Goal: Check status: Check status

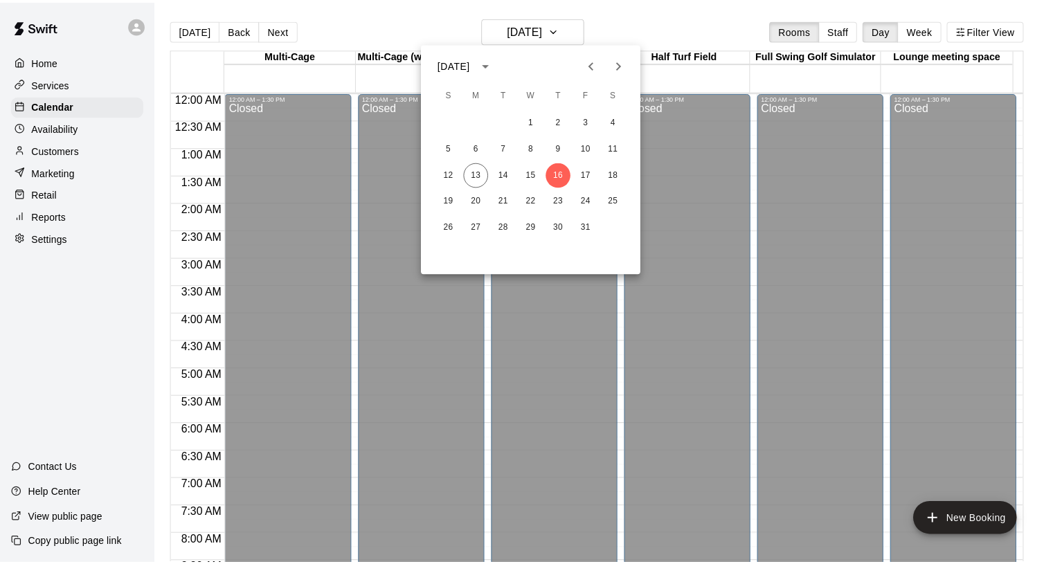
scroll to position [840, 0]
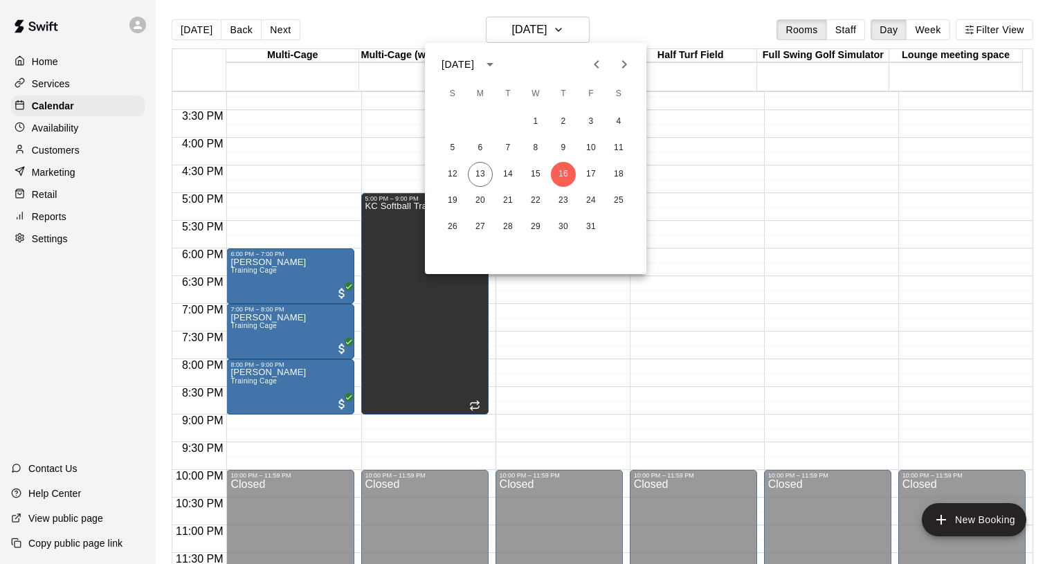
drag, startPoint x: 839, startPoint y: 242, endPoint x: 841, endPoint y: 197, distance: 44.3
click at [839, 240] on div at bounding box center [531, 282] width 1063 height 564
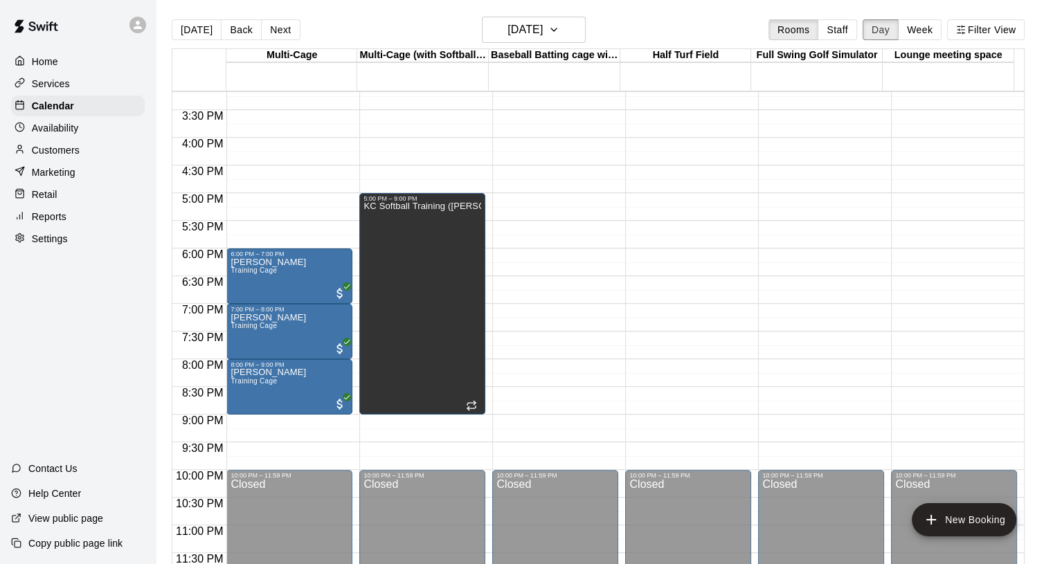
click at [887, 24] on button "Day" at bounding box center [880, 29] width 36 height 21
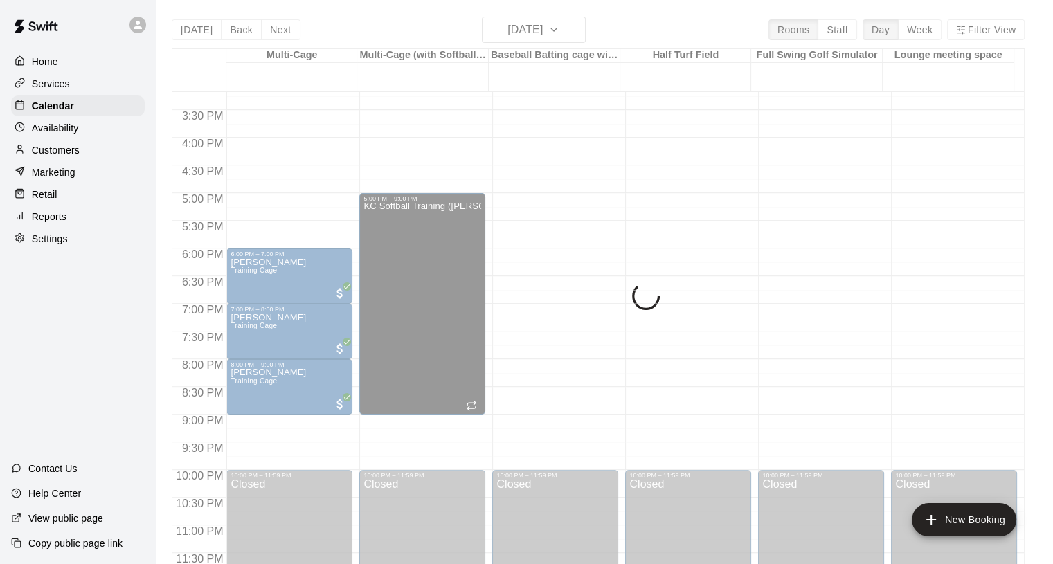
click at [554, 31] on div "[DATE] Back [DATE][DATE] Rooms Staff Day Week Filter View Multi-Cage 16 Thu Mul…" at bounding box center [598, 299] width 853 height 564
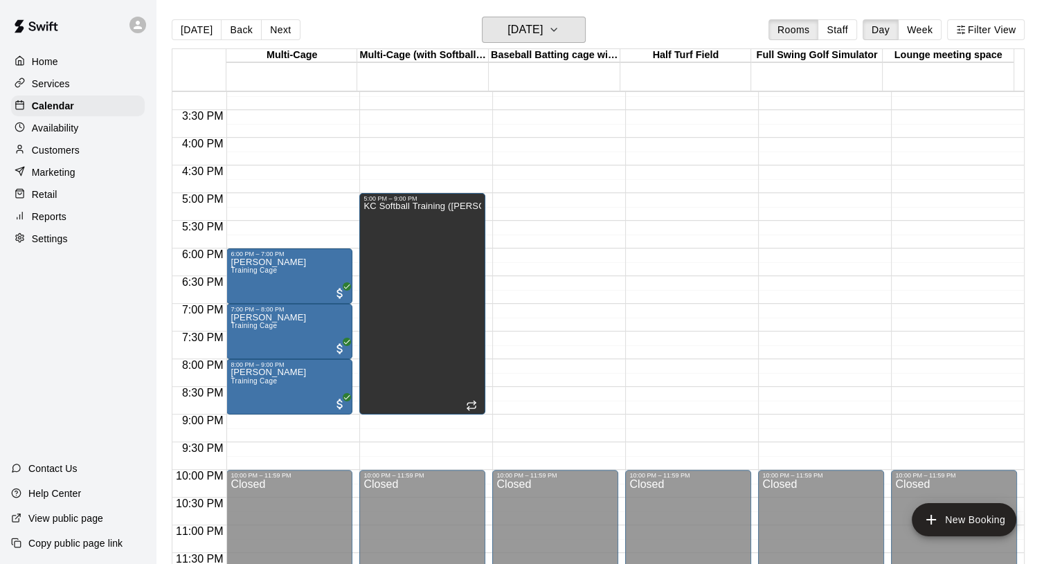
click at [559, 35] on icon "button" at bounding box center [553, 29] width 11 height 17
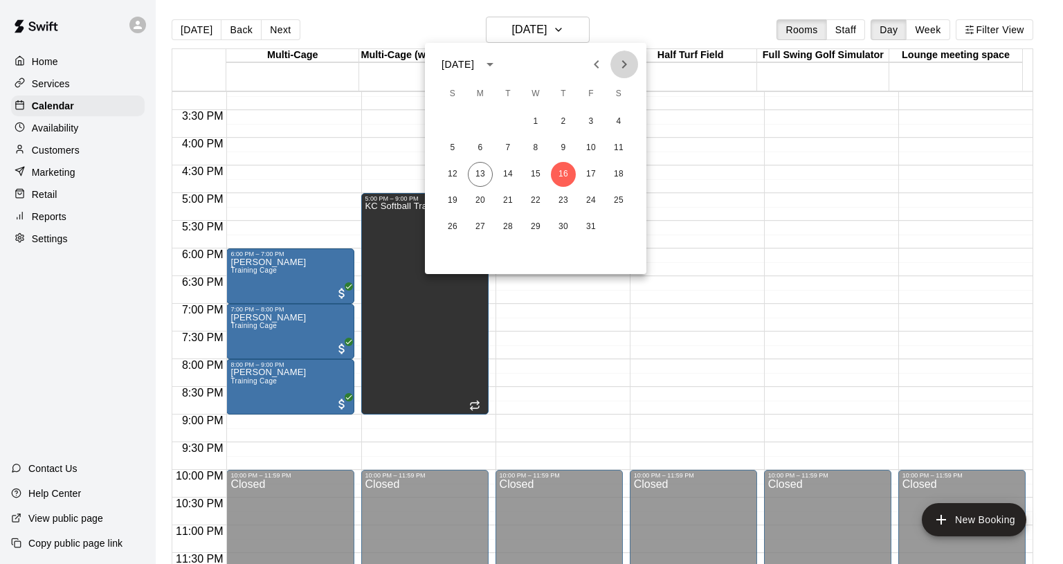
click at [619, 61] on icon "Next month" at bounding box center [624, 64] width 17 height 17
click at [591, 226] on button "28" at bounding box center [591, 227] width 25 height 25
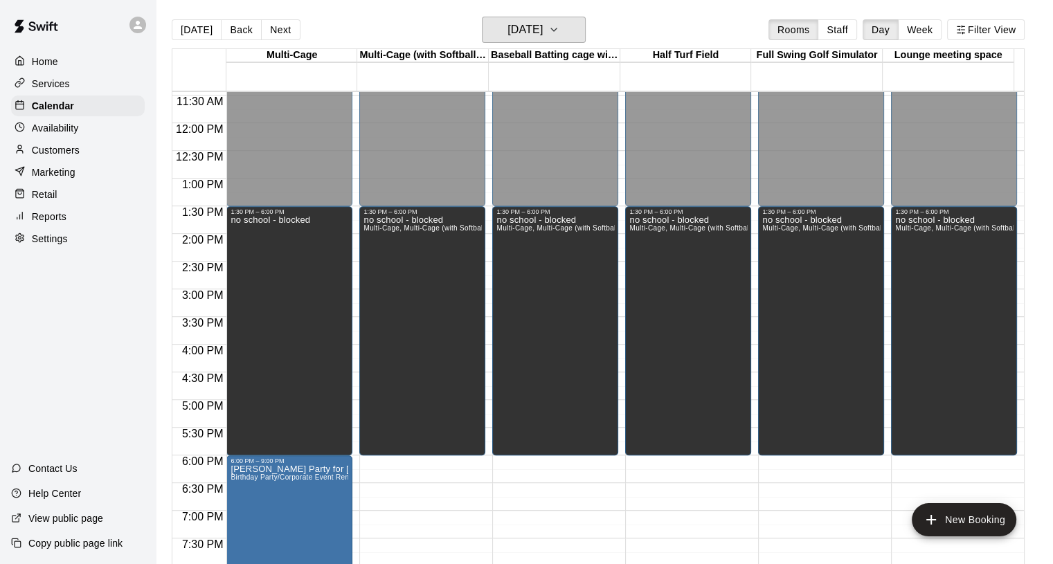
scroll to position [633, 0]
click at [559, 27] on icon "button" at bounding box center [553, 29] width 11 height 17
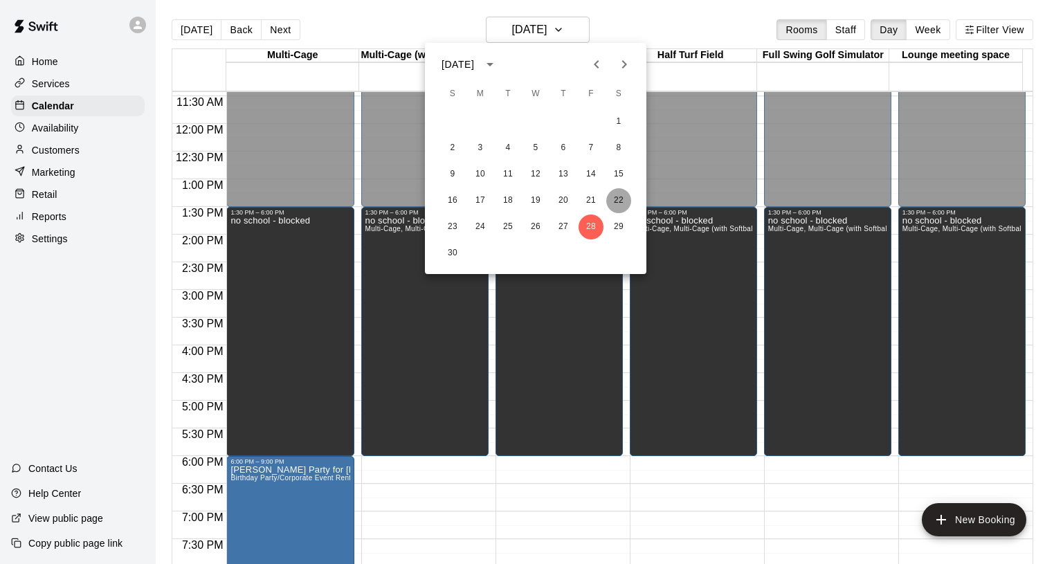
click at [621, 195] on button "22" at bounding box center [618, 200] width 25 height 25
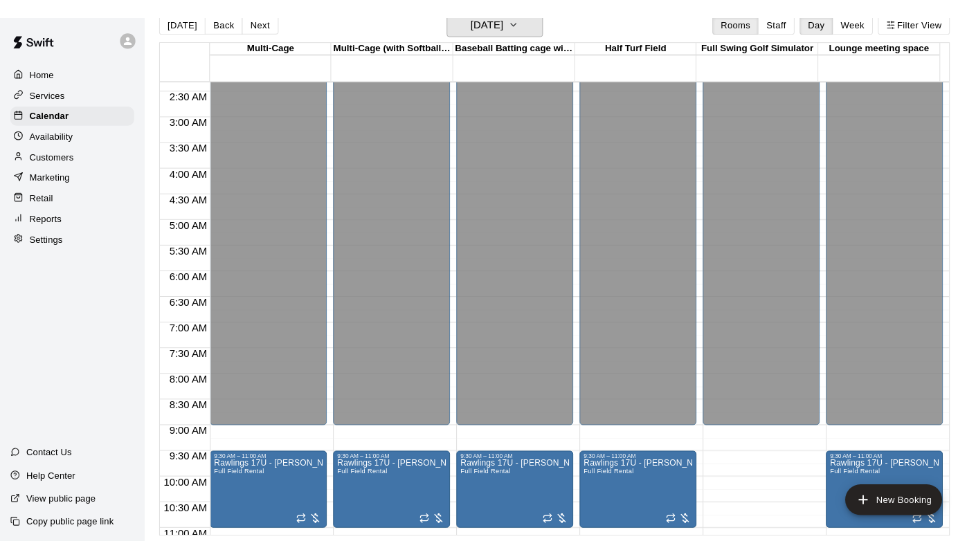
scroll to position [79, 0]
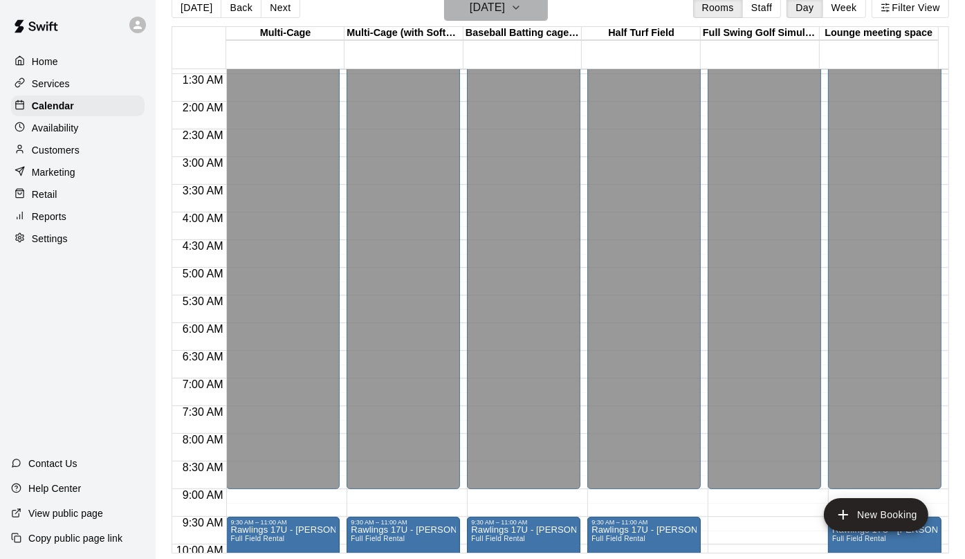
click at [522, 3] on icon "button" at bounding box center [516, 7] width 11 height 17
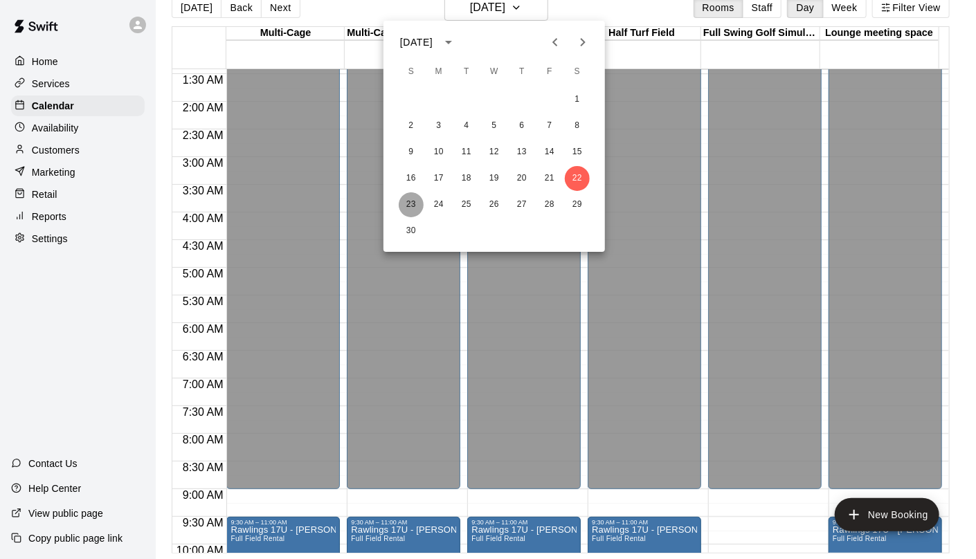
click at [408, 199] on button "23" at bounding box center [411, 204] width 25 height 25
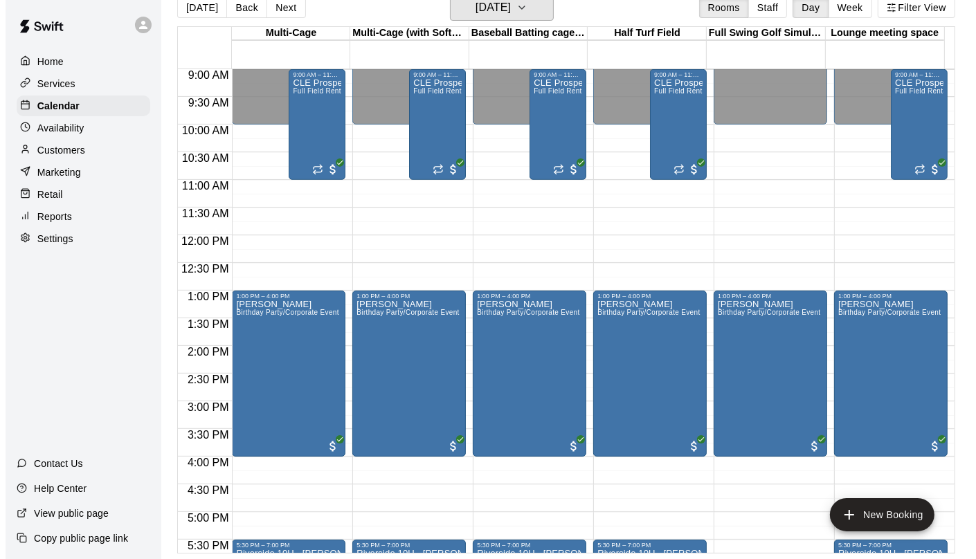
scroll to position [153, 0]
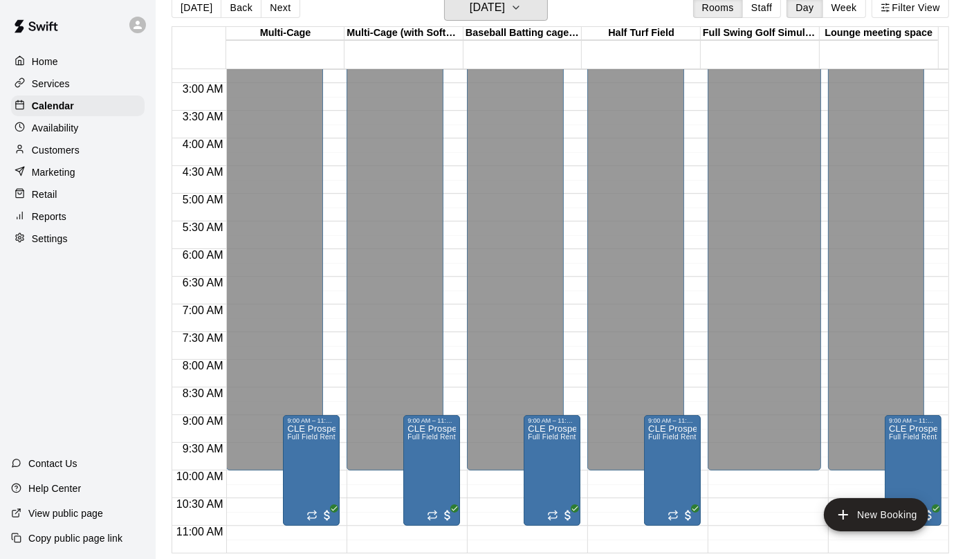
click at [522, 8] on icon "button" at bounding box center [516, 7] width 11 height 17
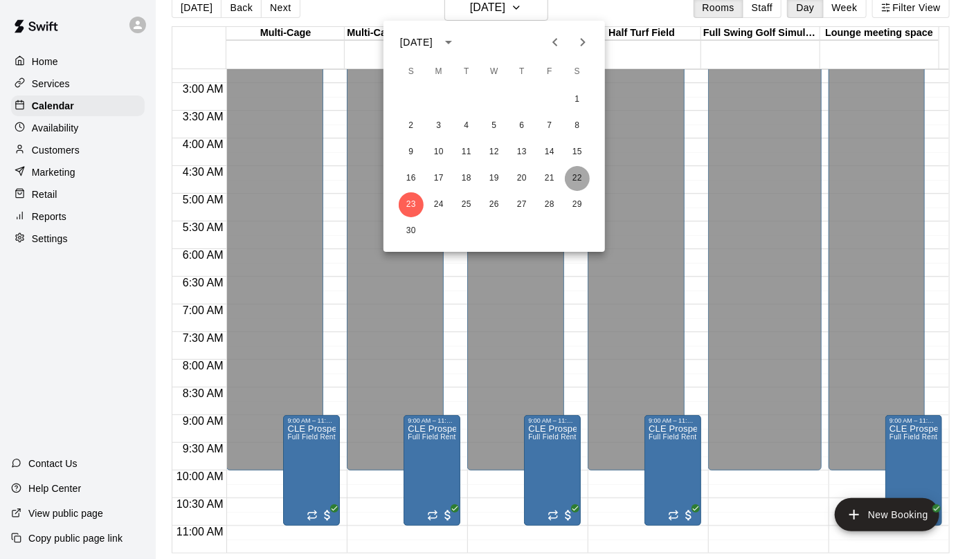
click at [580, 180] on button "22" at bounding box center [577, 178] width 25 height 25
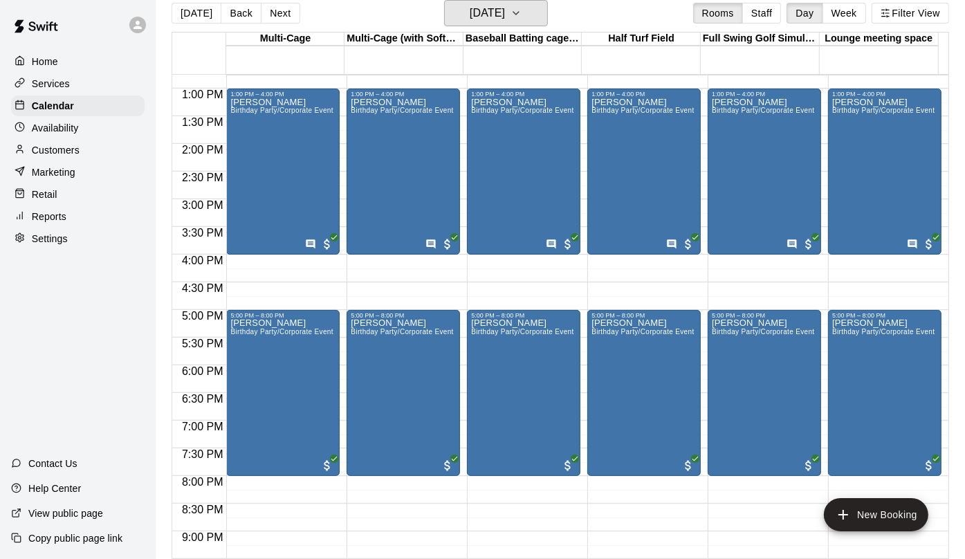
scroll to position [845, 0]
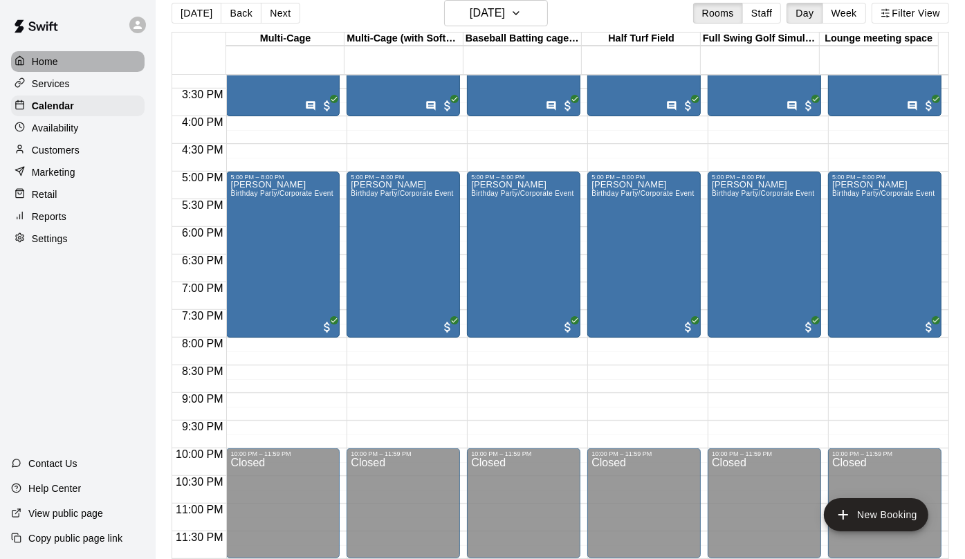
click at [45, 61] on p "Home" at bounding box center [45, 62] width 26 height 14
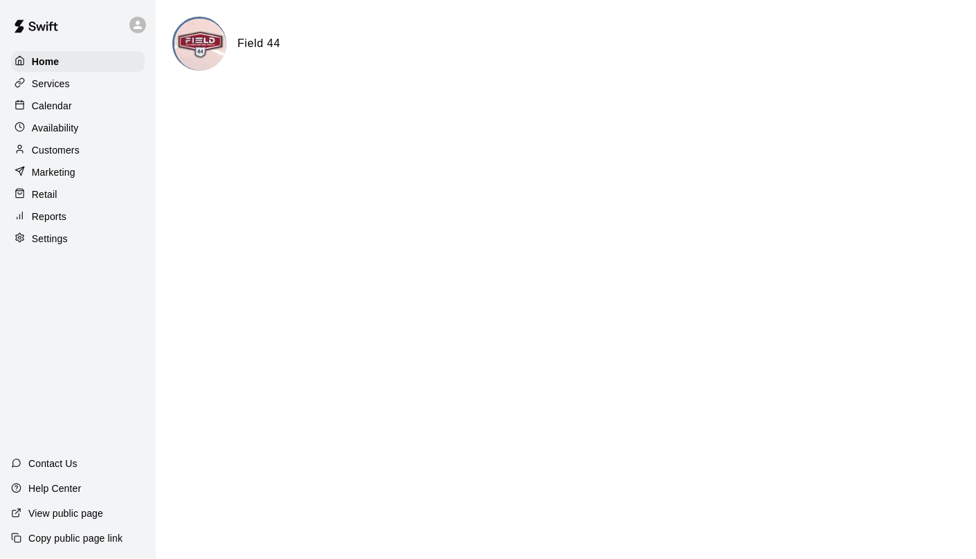
click at [55, 110] on p "Calendar" at bounding box center [52, 106] width 40 height 14
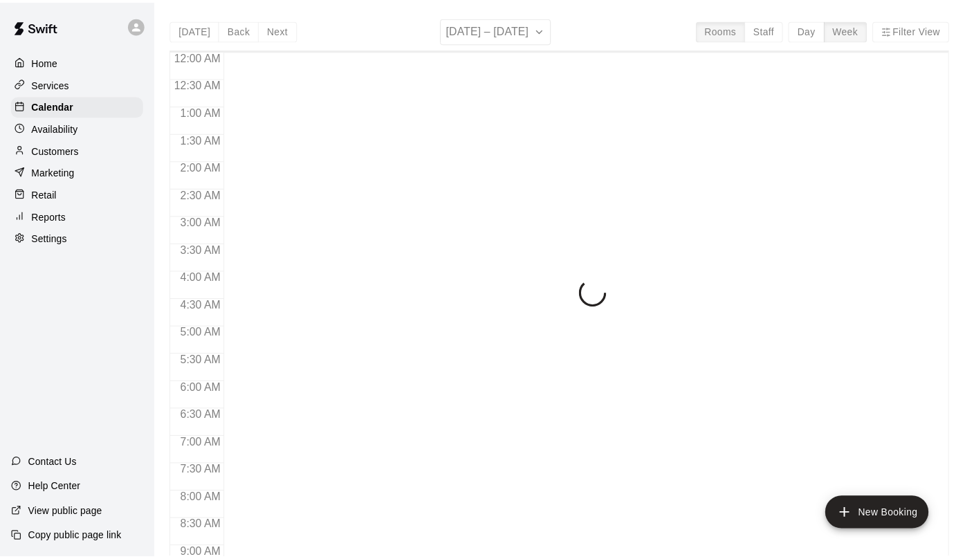
scroll to position [803, 0]
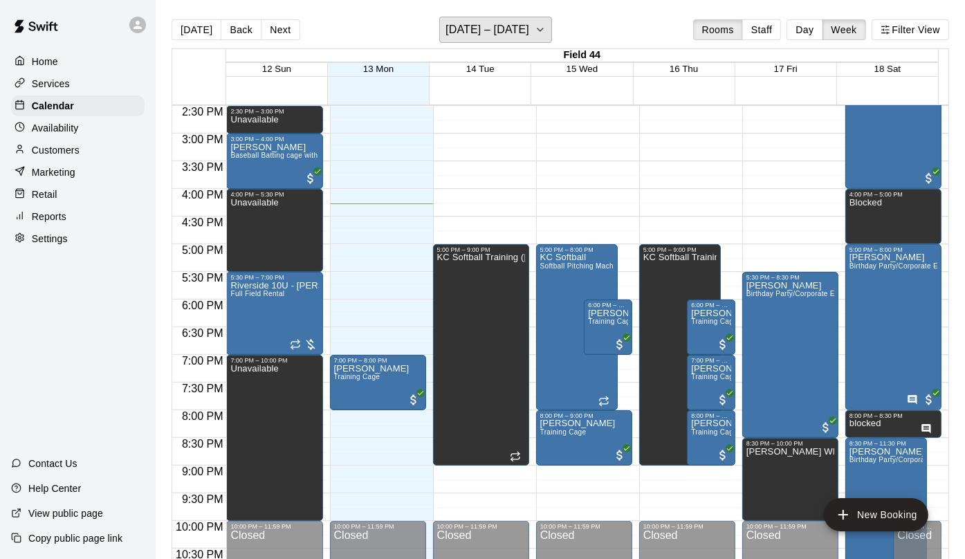
click at [535, 31] on icon "button" at bounding box center [540, 29] width 11 height 17
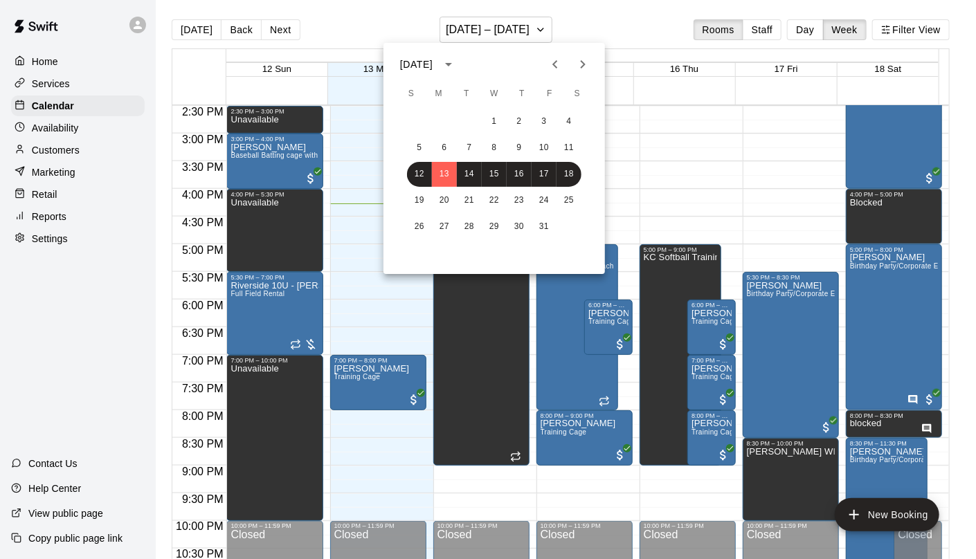
click at [803, 28] on div at bounding box center [488, 279] width 976 height 559
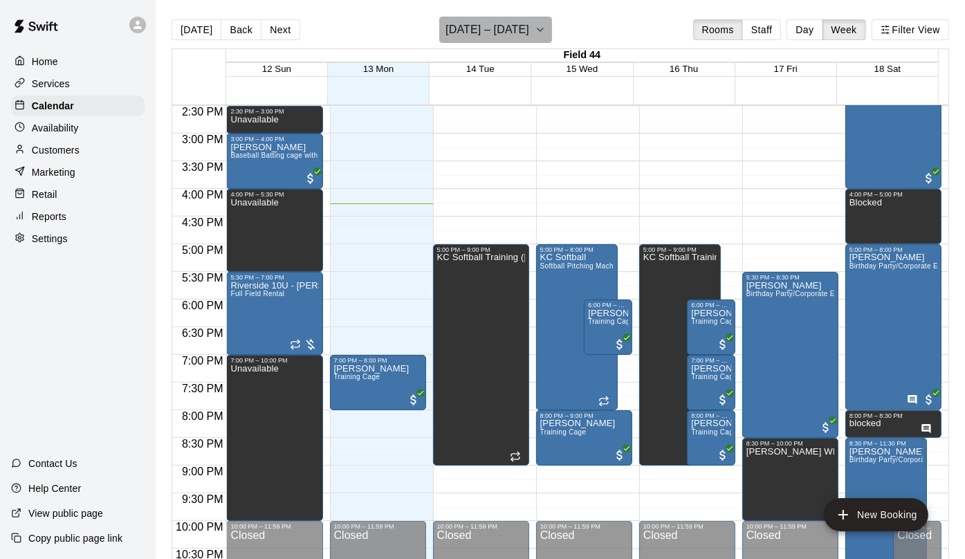
click at [537, 28] on icon "button" at bounding box center [540, 29] width 11 height 17
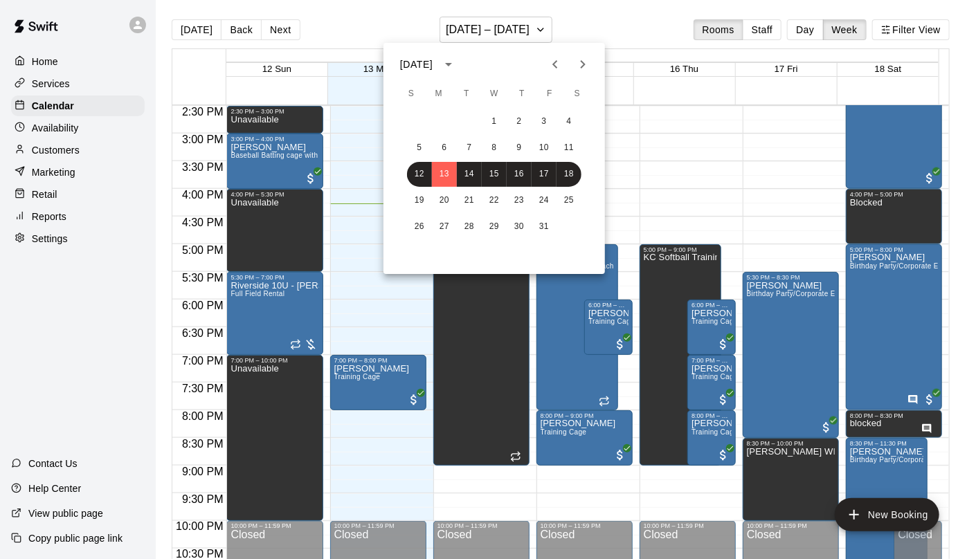
click at [817, 30] on div at bounding box center [488, 279] width 976 height 559
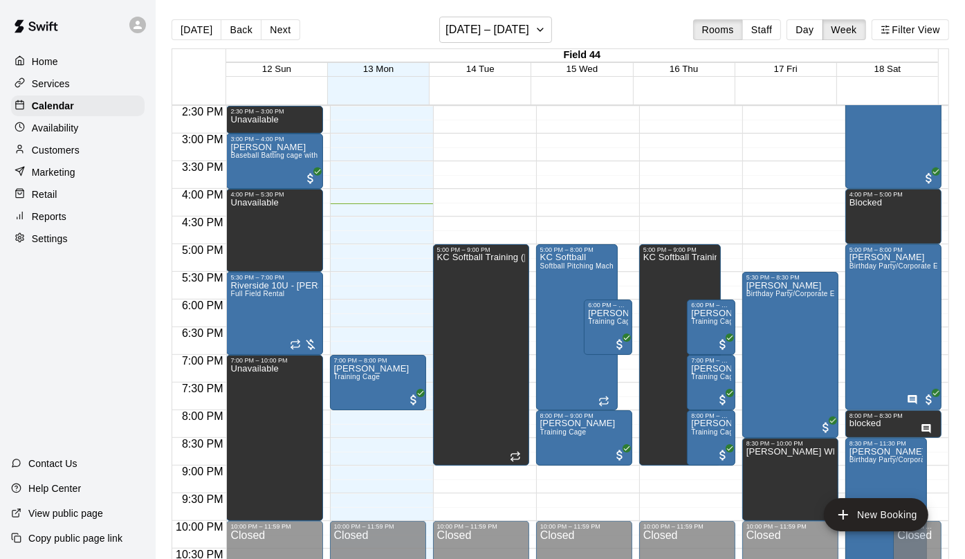
click at [814, 33] on div "[DATE] S M T W T F S 1 2 3 4 5 6 7 8 9 10 11 12 13 14 15 16 17 18 19 20 21 22 2…" at bounding box center [482, 279] width 965 height 559
click at [801, 33] on button "Day" at bounding box center [805, 29] width 36 height 21
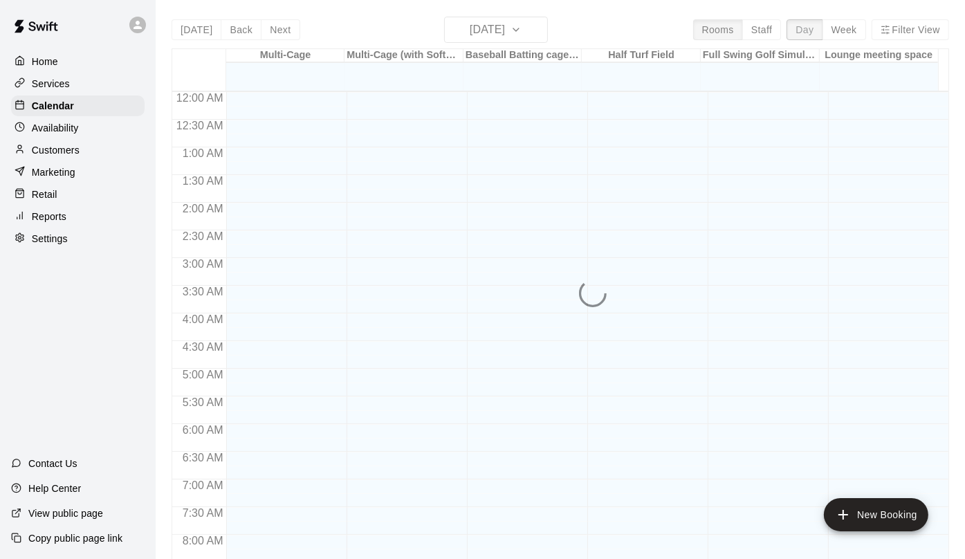
scroll to position [845, 0]
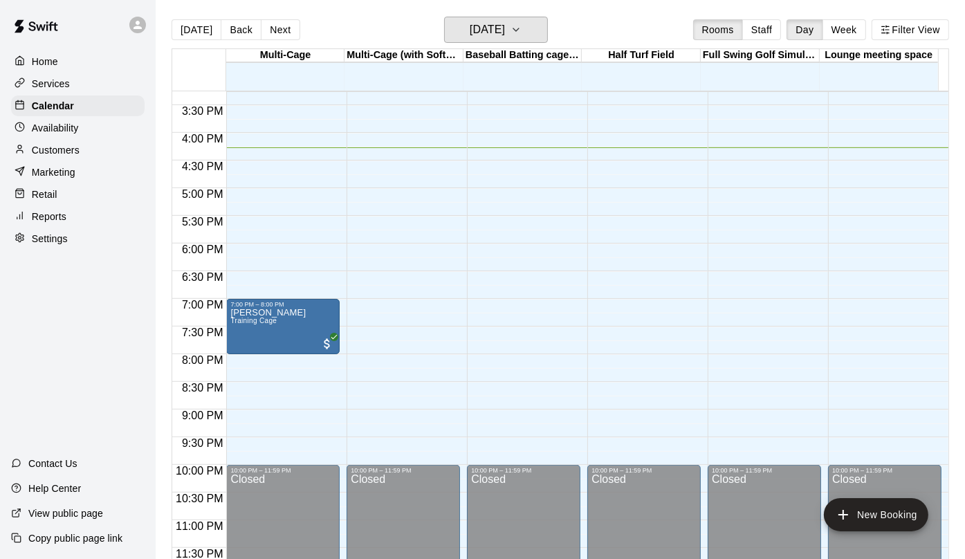
click at [522, 21] on icon "button" at bounding box center [516, 29] width 11 height 17
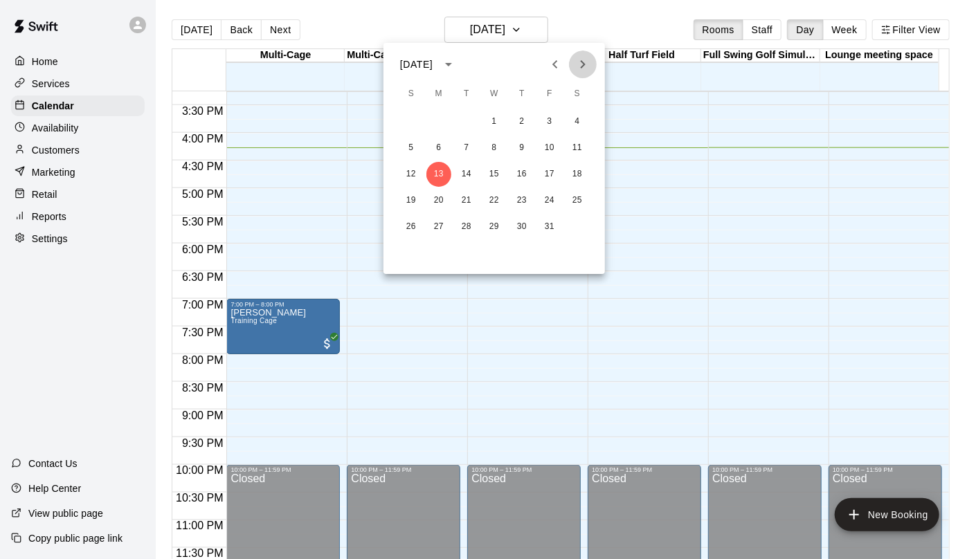
click at [589, 67] on icon "Next month" at bounding box center [582, 64] width 17 height 17
click at [409, 196] on button "16" at bounding box center [411, 200] width 25 height 25
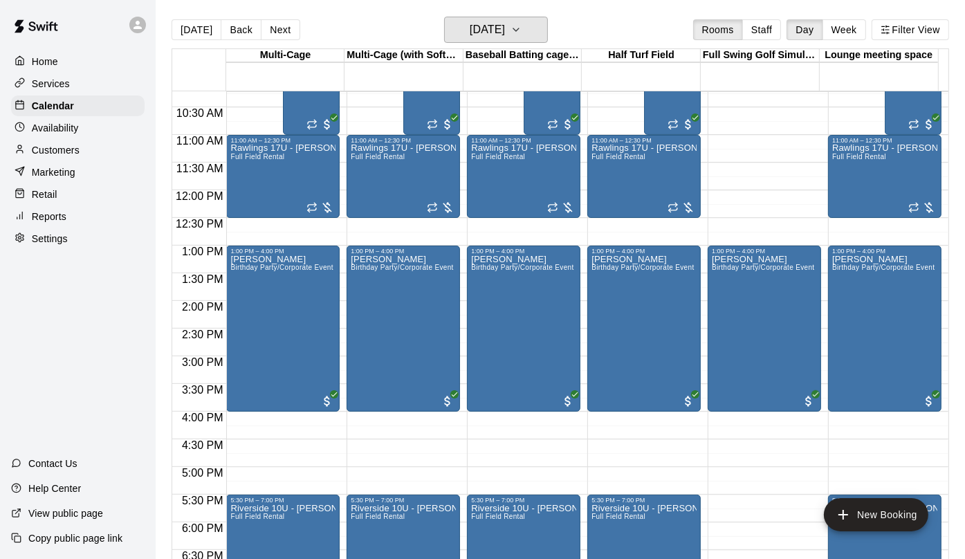
scroll to position [430, 0]
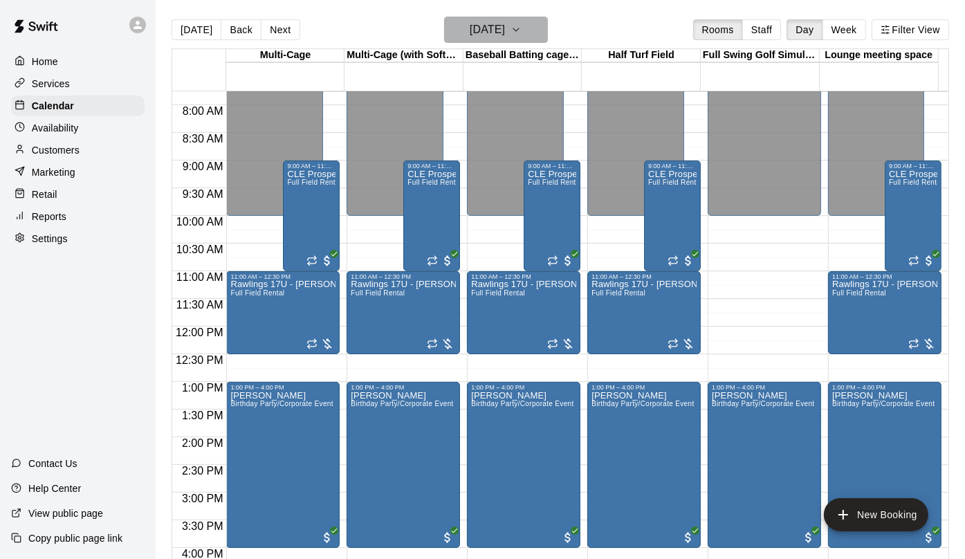
click at [527, 38] on button "[DATE]" at bounding box center [496, 30] width 104 height 26
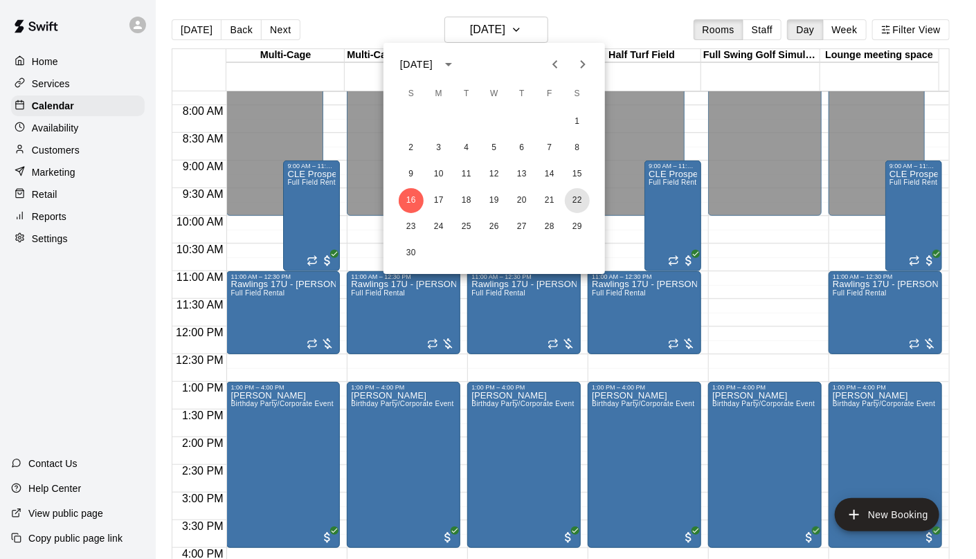
click at [579, 197] on button "22" at bounding box center [577, 200] width 25 height 25
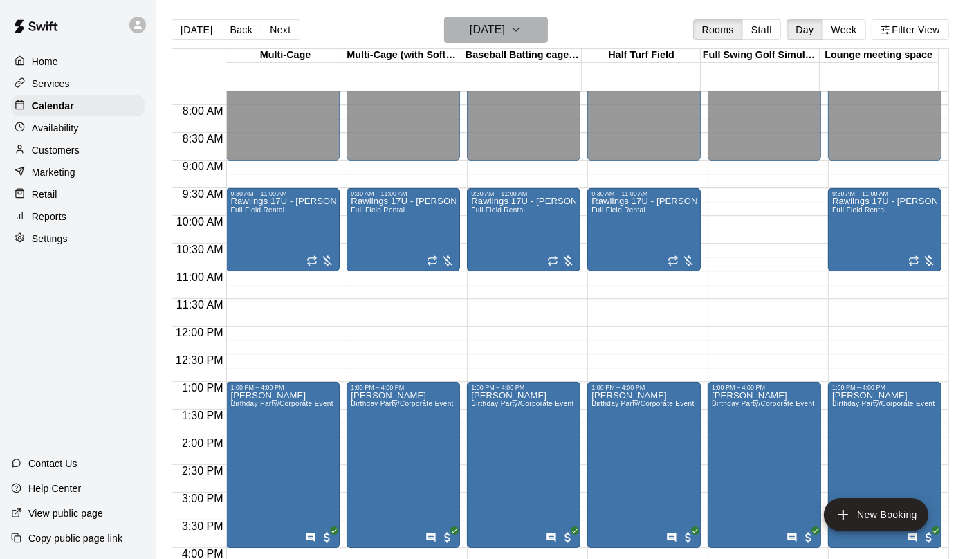
click at [522, 28] on icon "button" at bounding box center [516, 29] width 11 height 17
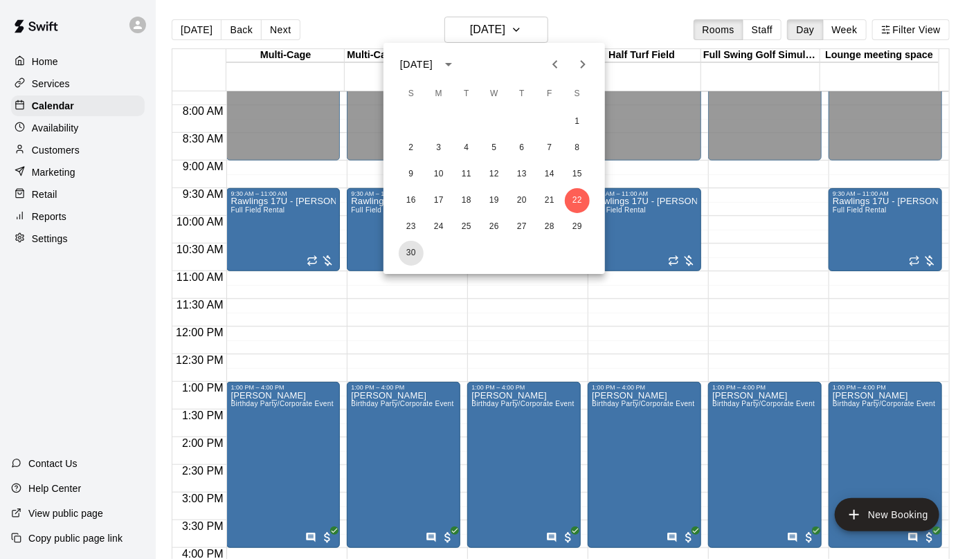
click at [408, 256] on button "30" at bounding box center [411, 253] width 25 height 25
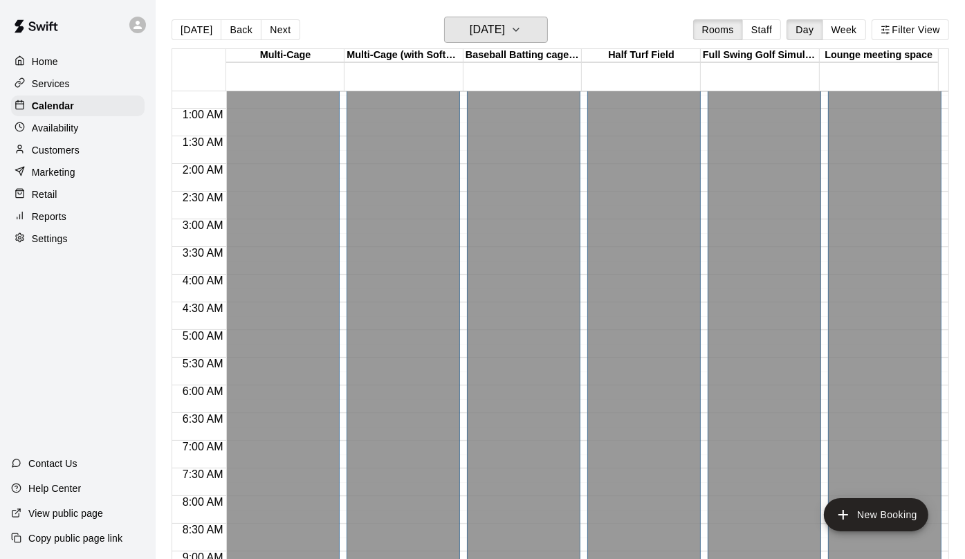
scroll to position [0, 0]
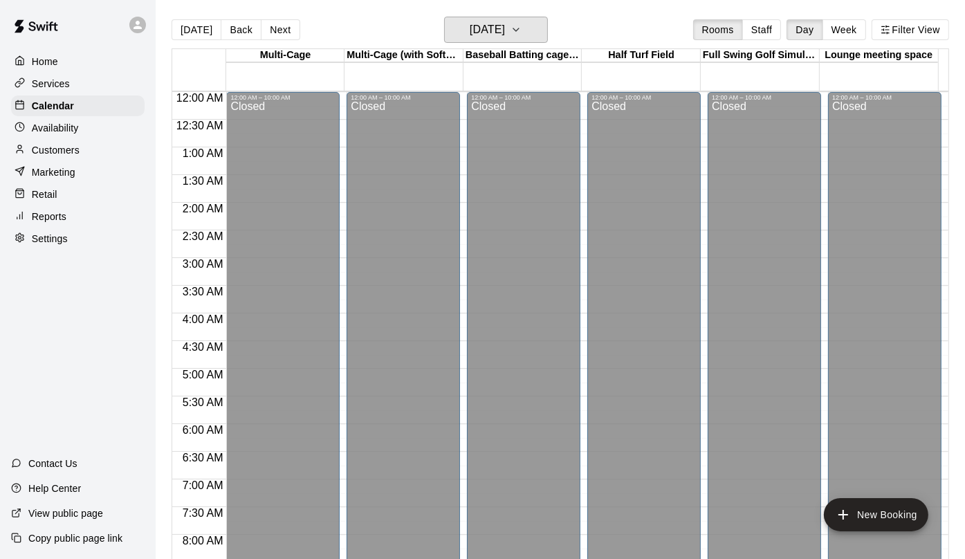
click at [522, 28] on icon "button" at bounding box center [516, 29] width 11 height 17
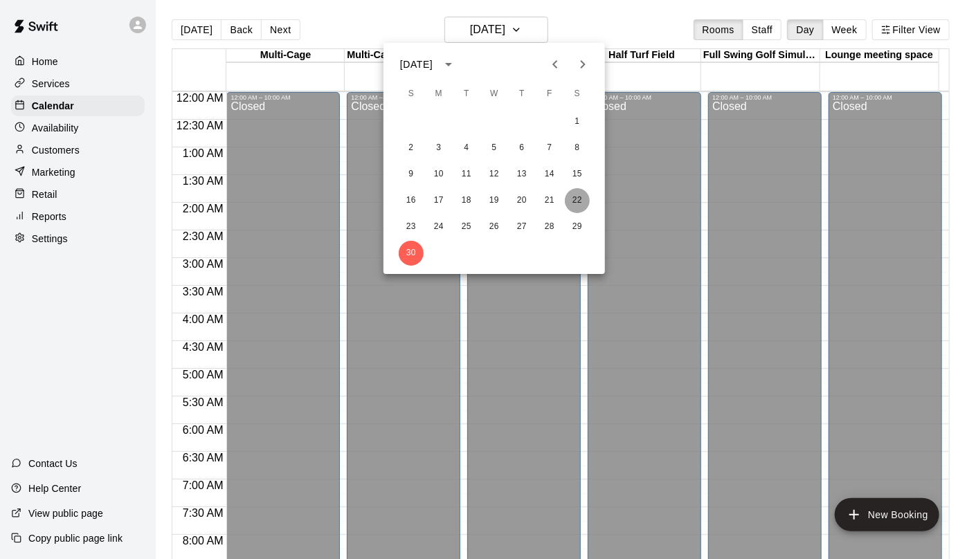
click at [575, 197] on button "22" at bounding box center [577, 200] width 25 height 25
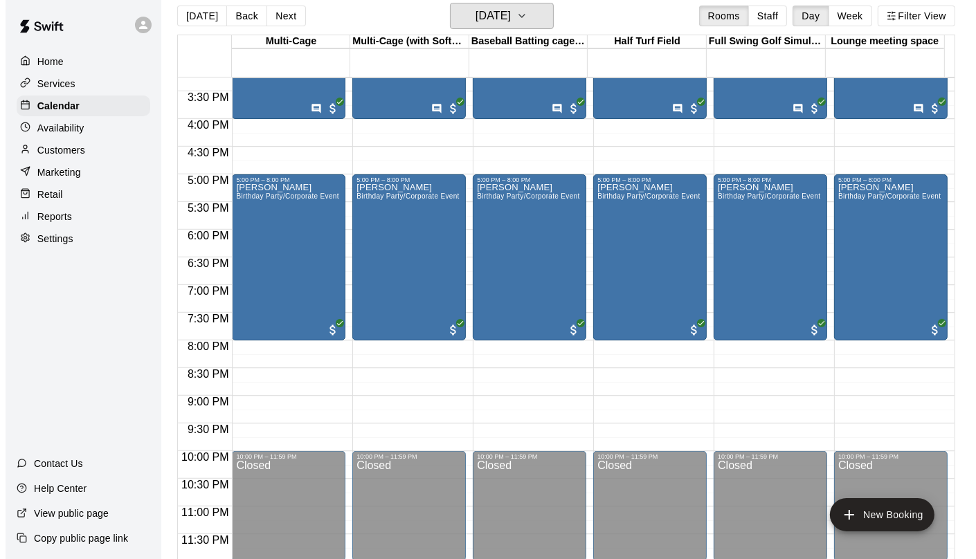
scroll to position [22, 0]
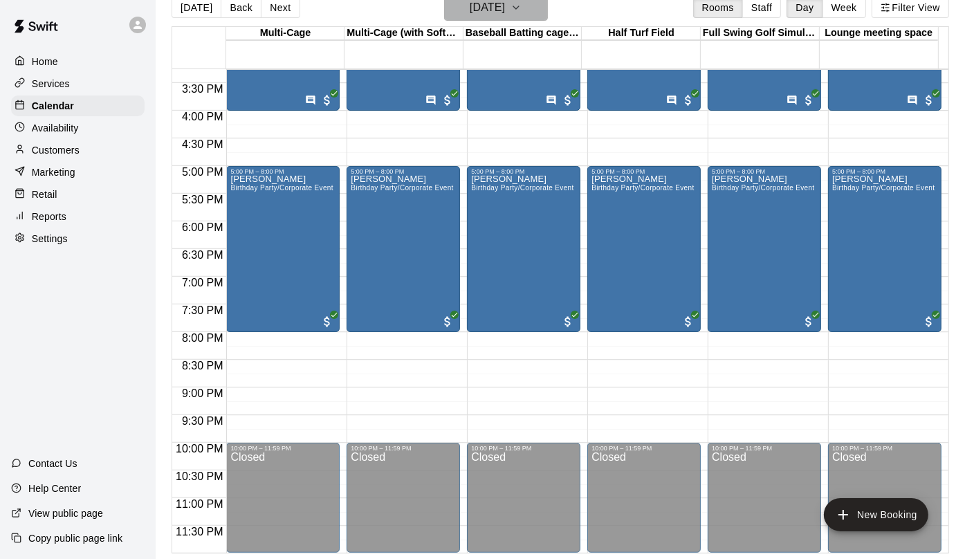
click at [530, 10] on button "[DATE]" at bounding box center [496, 7] width 104 height 26
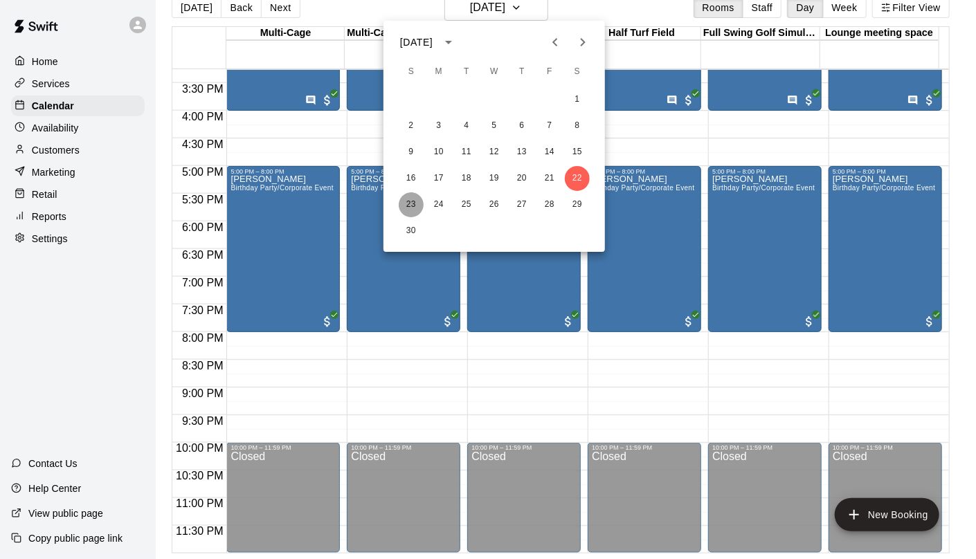
click at [417, 203] on button "23" at bounding box center [411, 204] width 25 height 25
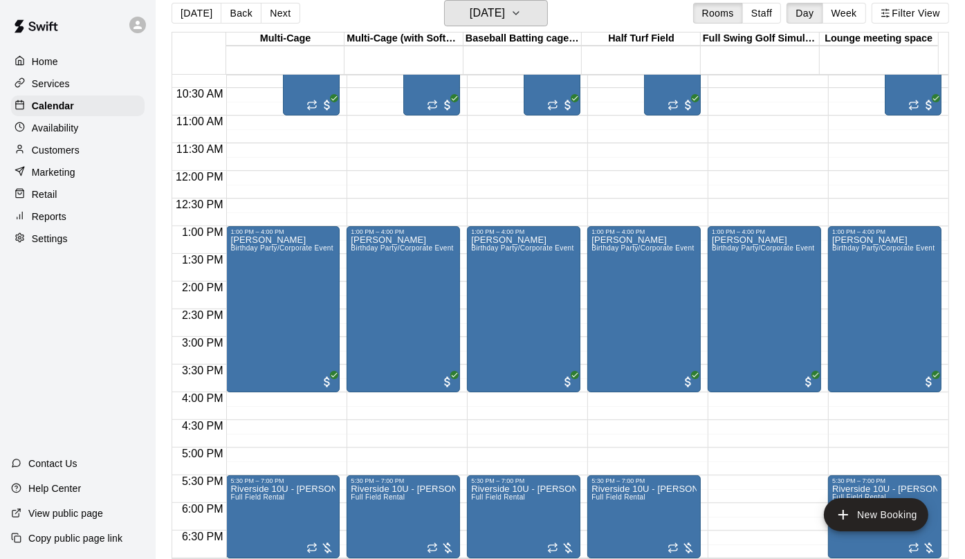
scroll to position [568, 0]
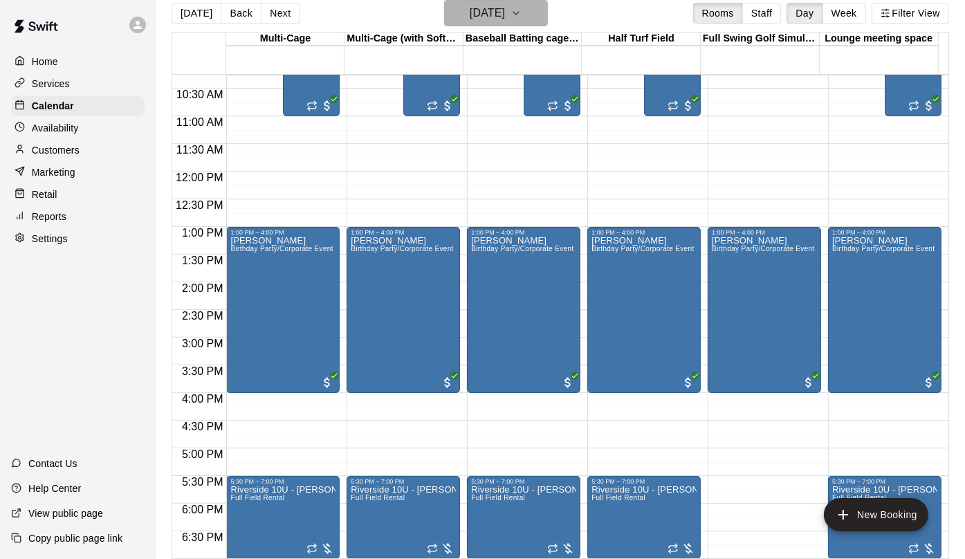
click at [522, 21] on icon "button" at bounding box center [516, 13] width 11 height 17
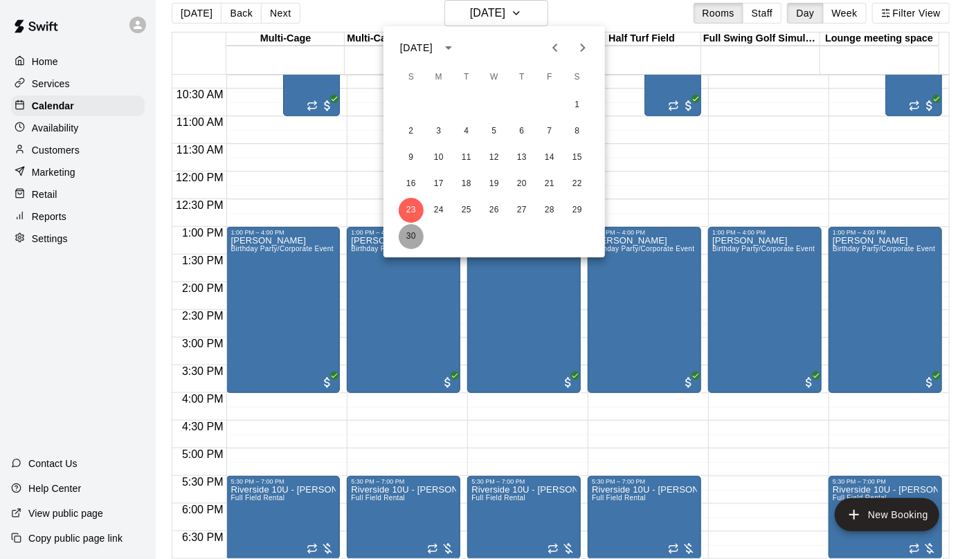
click at [410, 241] on button "30" at bounding box center [411, 236] width 25 height 25
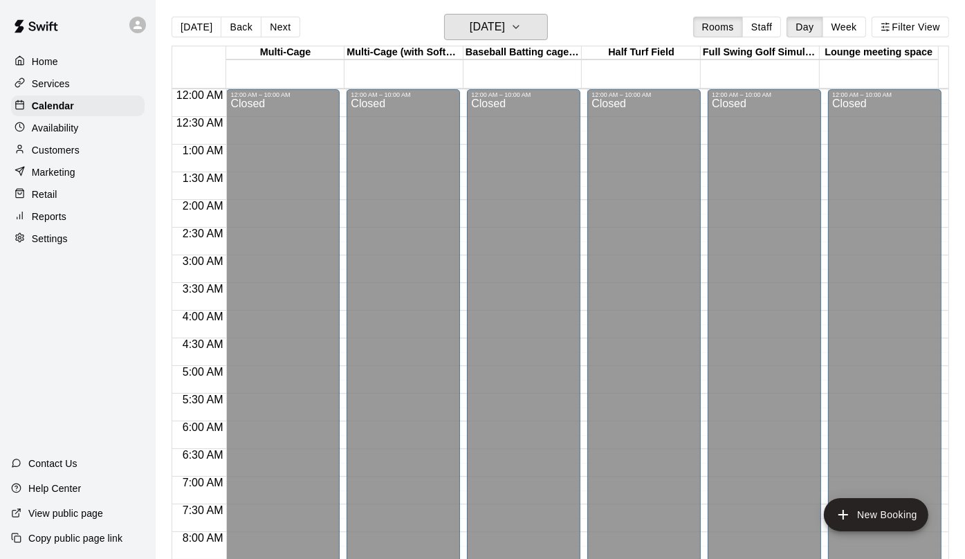
scroll to position [0, 0]
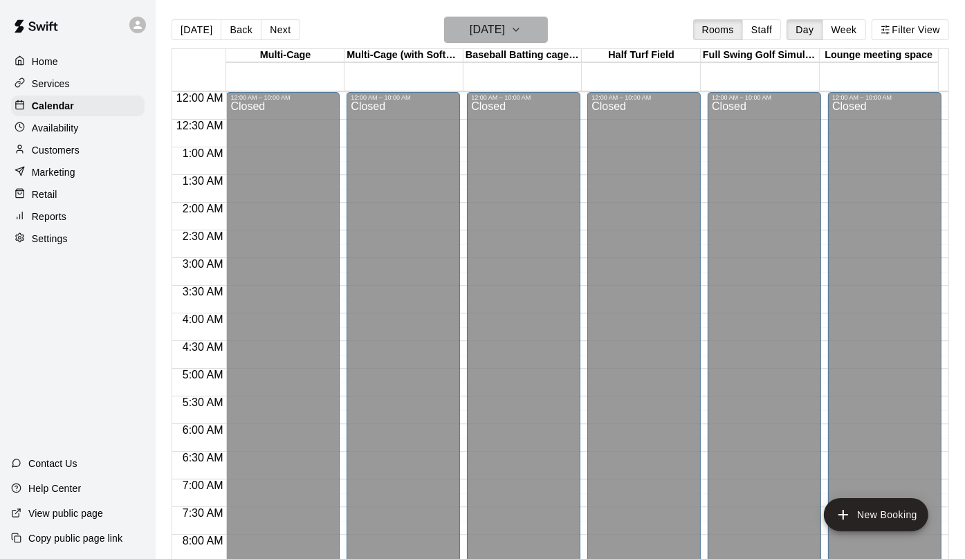
click at [505, 26] on h6 "[DATE]" at bounding box center [487, 29] width 35 height 19
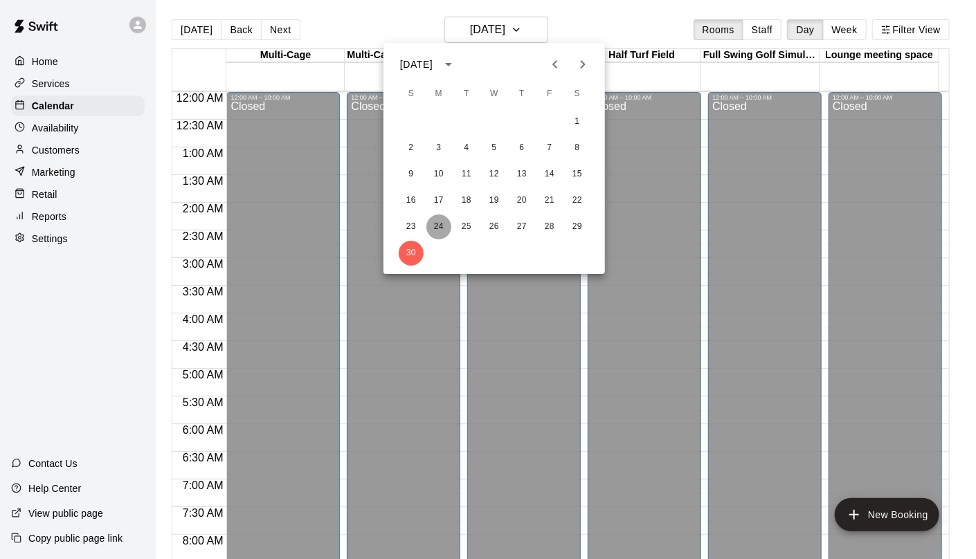
click at [439, 225] on button "24" at bounding box center [438, 227] width 25 height 25
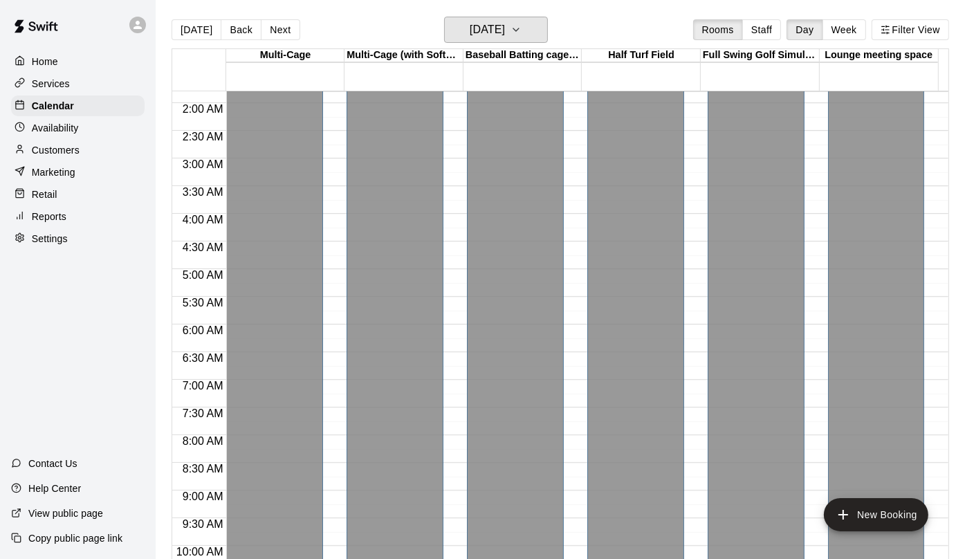
scroll to position [69, 0]
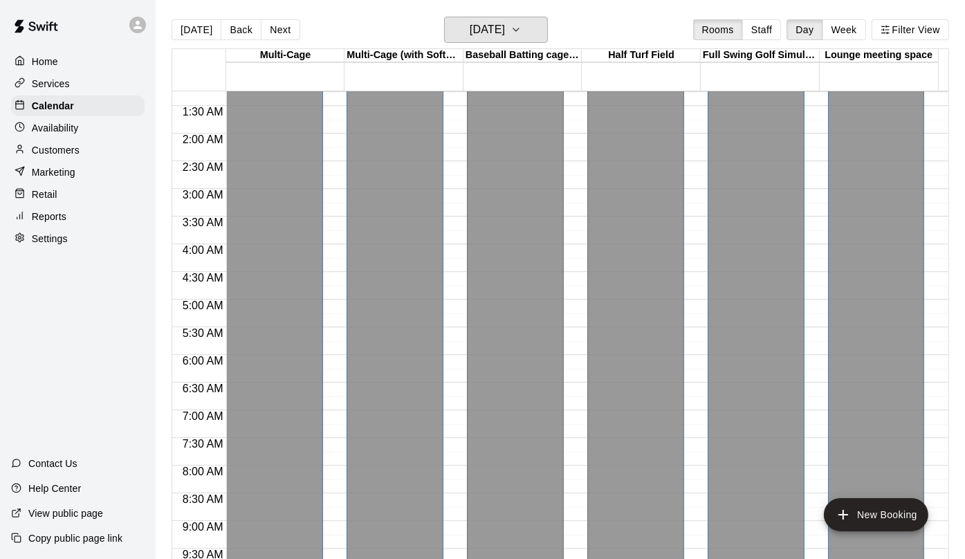
click at [505, 27] on h6 "[DATE]" at bounding box center [487, 29] width 35 height 19
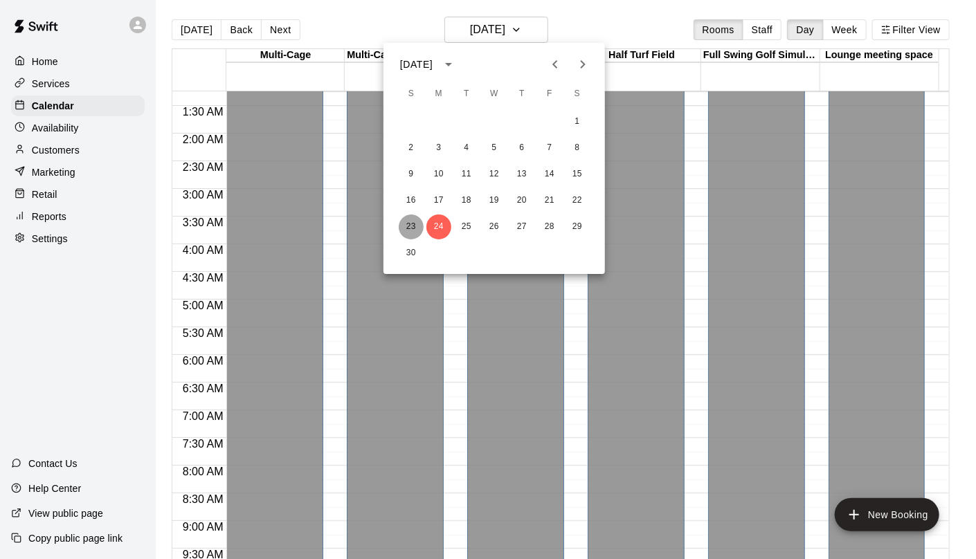
click at [412, 223] on button "23" at bounding box center [411, 227] width 25 height 25
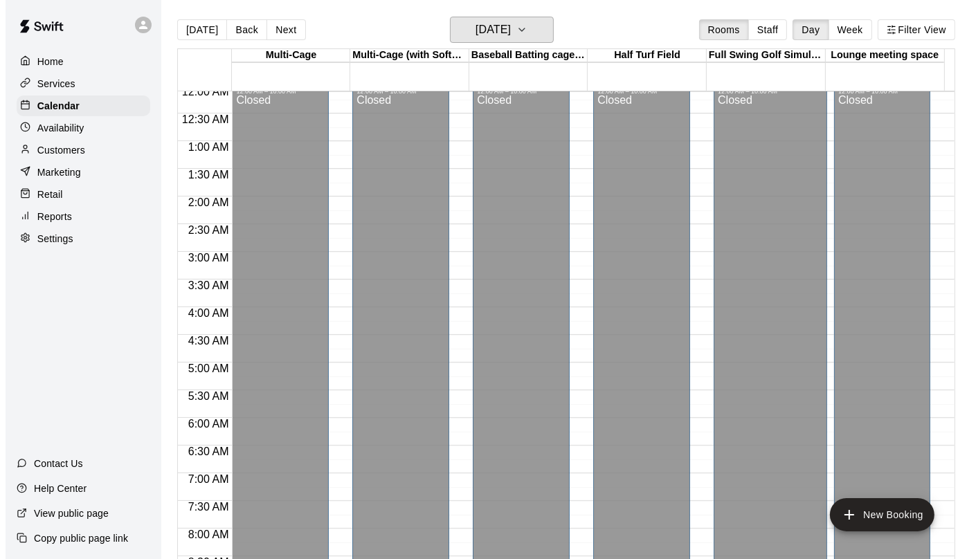
scroll to position [0, 0]
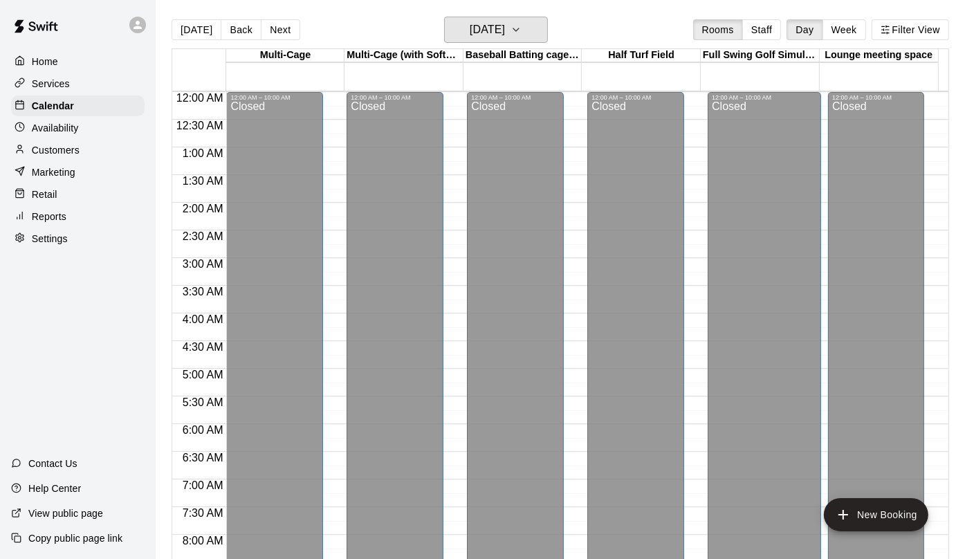
click at [502, 27] on h6 "[DATE]" at bounding box center [487, 29] width 35 height 19
